Goal: Task Accomplishment & Management: Manage account settings

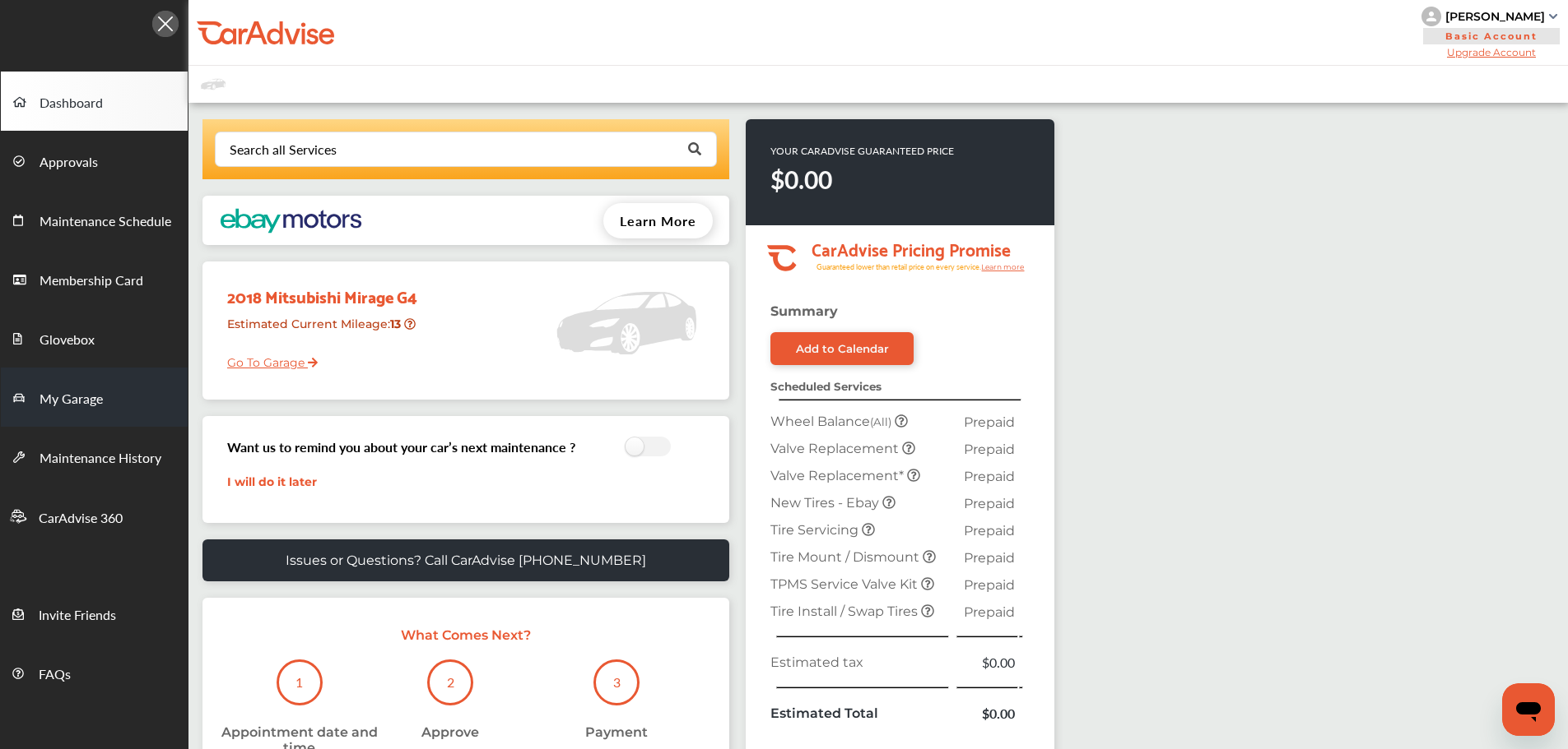
drag, startPoint x: 98, startPoint y: 397, endPoint x: 116, endPoint y: 391, distance: 19.0
click at [98, 397] on span "My Garage" at bounding box center [71, 400] width 64 height 22
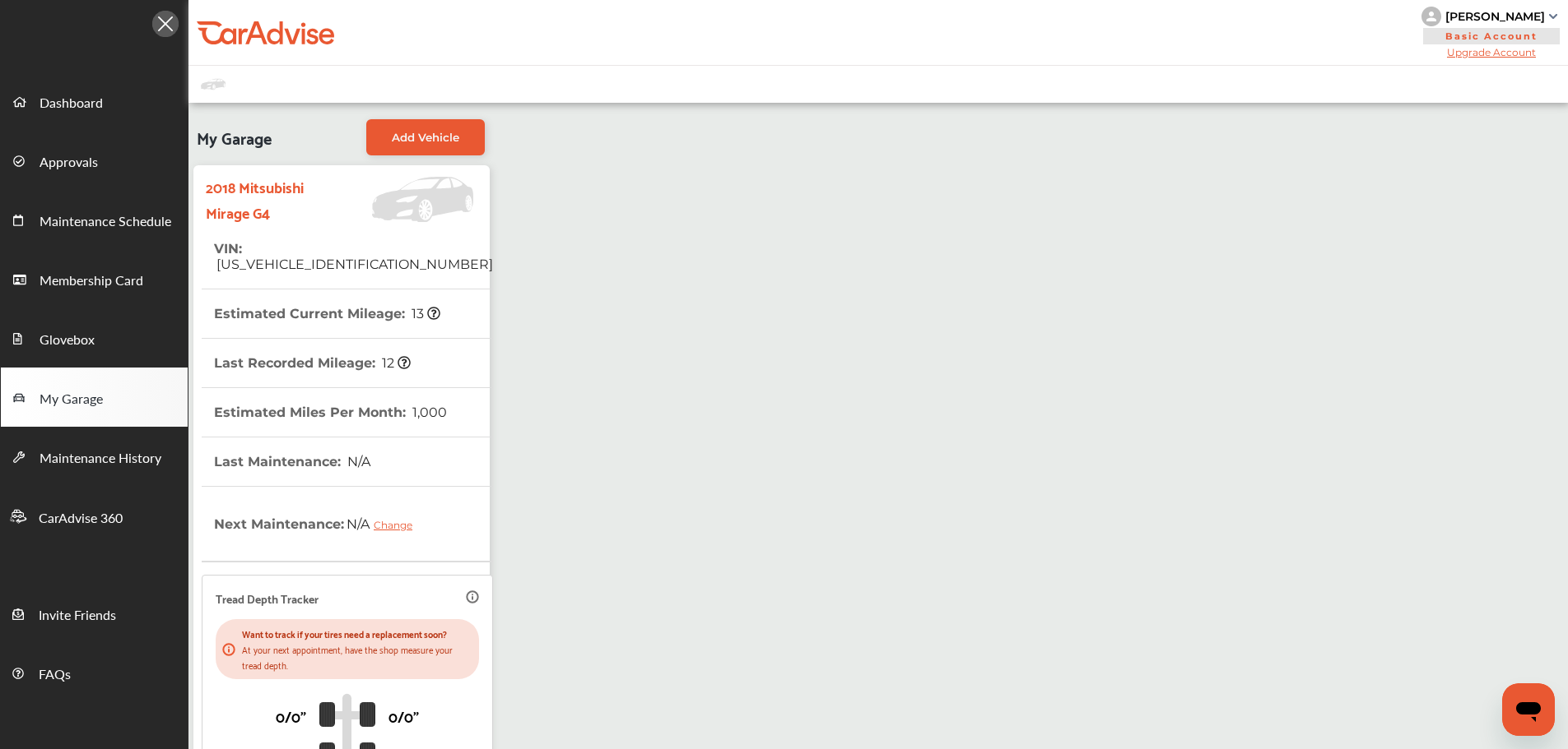
click at [364, 256] on span "[US_VEHICLE_IDENTIFICATION_NUMBER]" at bounding box center [353, 263] width 279 height 15
copy th "VIN : [US_VEHICLE_IDENTIFICATION_NUMBER]"
click at [754, 117] on div "My Garage Add Vehicle 2018 Mitsubishi Mirage G4 VIN : [US_VEHICLE_IDENTIFICATIO…" at bounding box center [878, 513] width 1380 height 822
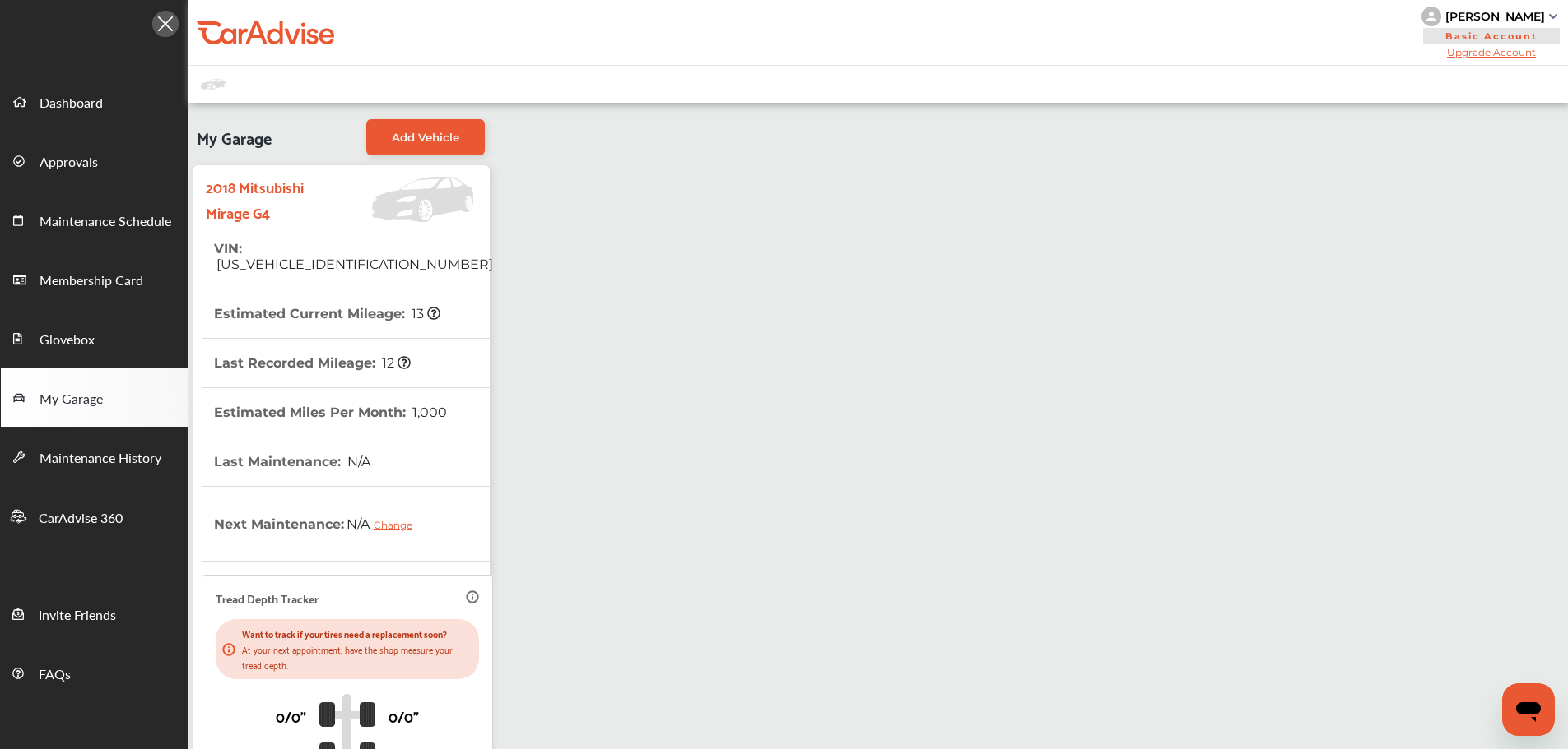
click at [325, 256] on span "[US_VEHICLE_IDENTIFICATION_NUMBER]" at bounding box center [353, 263] width 279 height 15
copy span "[US_VEHICLE_IDENTIFICATION_NUMBER]"
click at [749, 220] on div "My Garage Add Vehicle 2018 Mitsubishi Mirage G4 VIN : [US_VEHICLE_IDENTIFICATIO…" at bounding box center [878, 513] width 1380 height 822
click at [368, 256] on span "[US_VEHICLE_IDENTIFICATION_NUMBER]" at bounding box center [353, 263] width 279 height 15
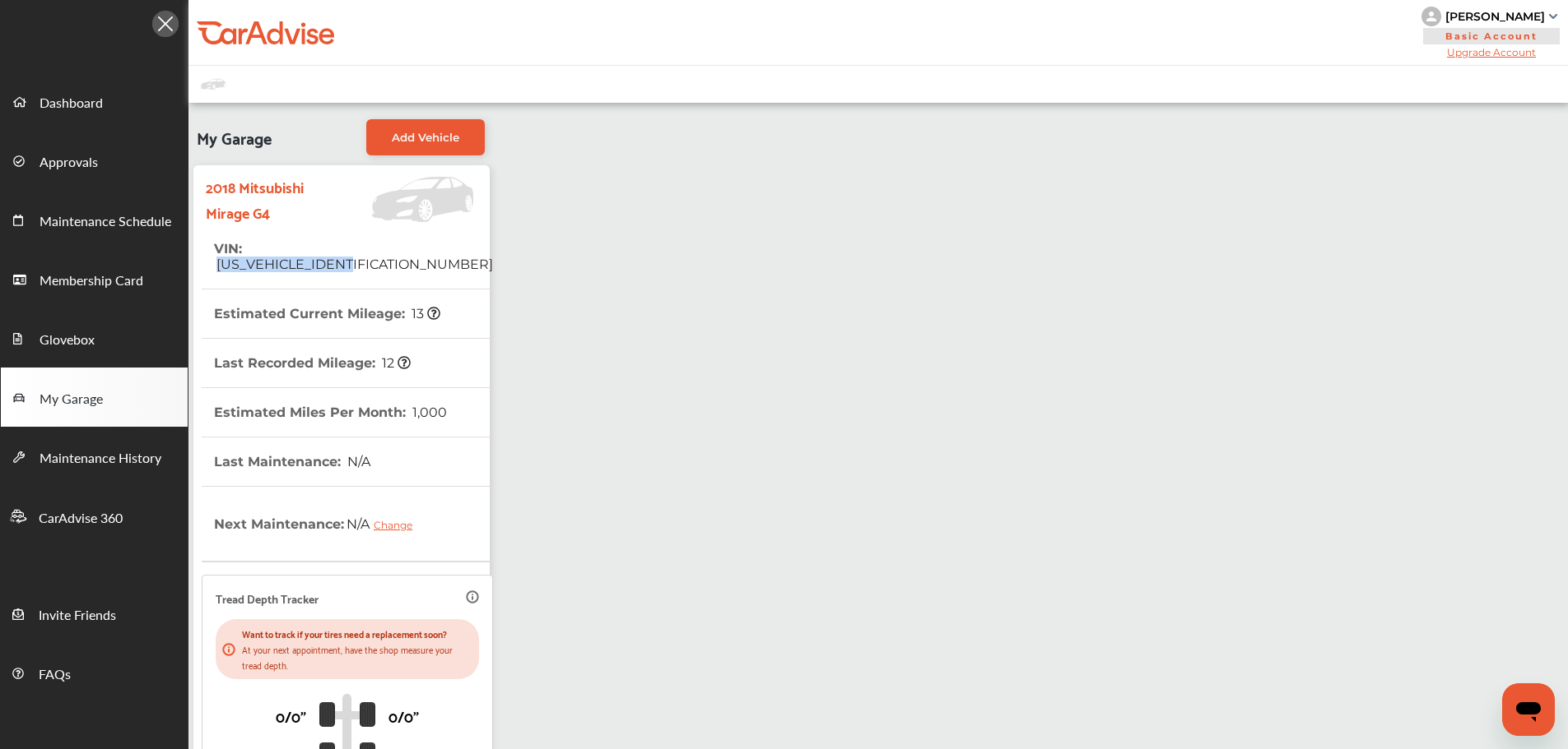
click at [368, 256] on span "[US_VEHICLE_IDENTIFICATION_NUMBER]" at bounding box center [353, 263] width 279 height 15
copy span "[US_VEHICLE_IDENTIFICATION_NUMBER]"
click at [123, 105] on link "Dashboard" at bounding box center [94, 101] width 186 height 59
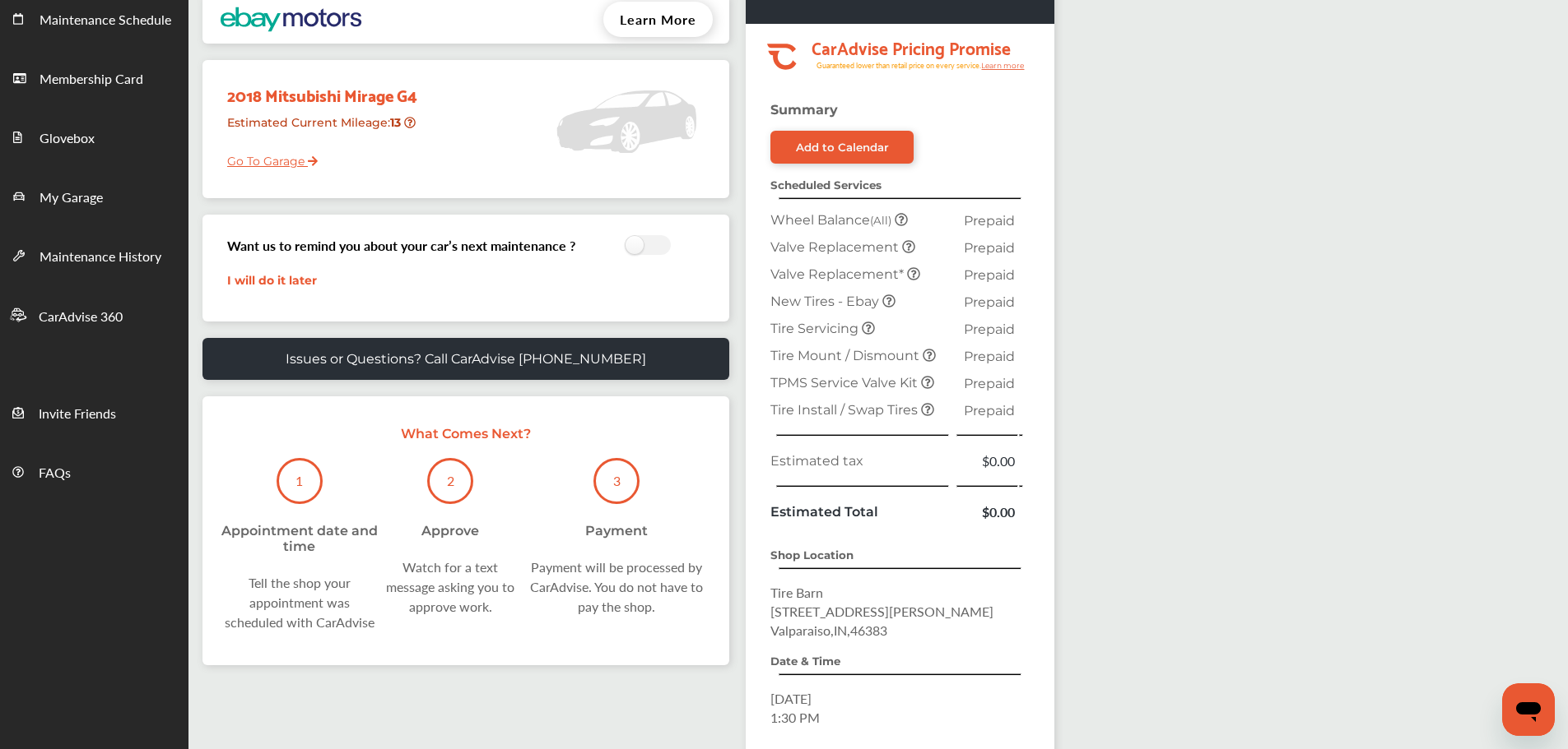
scroll to position [201, 0]
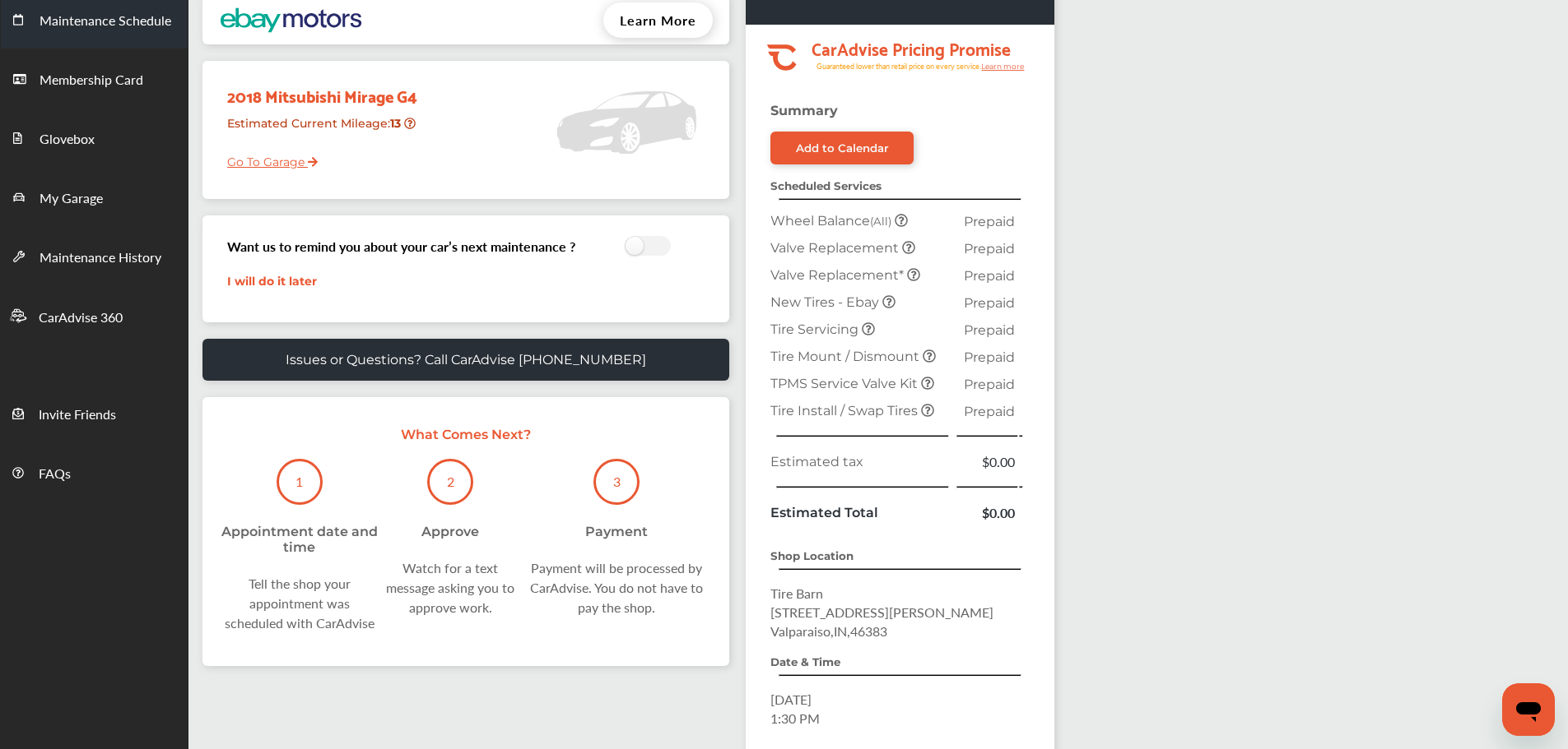
click at [106, 194] on link "My Garage" at bounding box center [94, 196] width 186 height 59
